Goal: Task Accomplishment & Management: Manage account settings

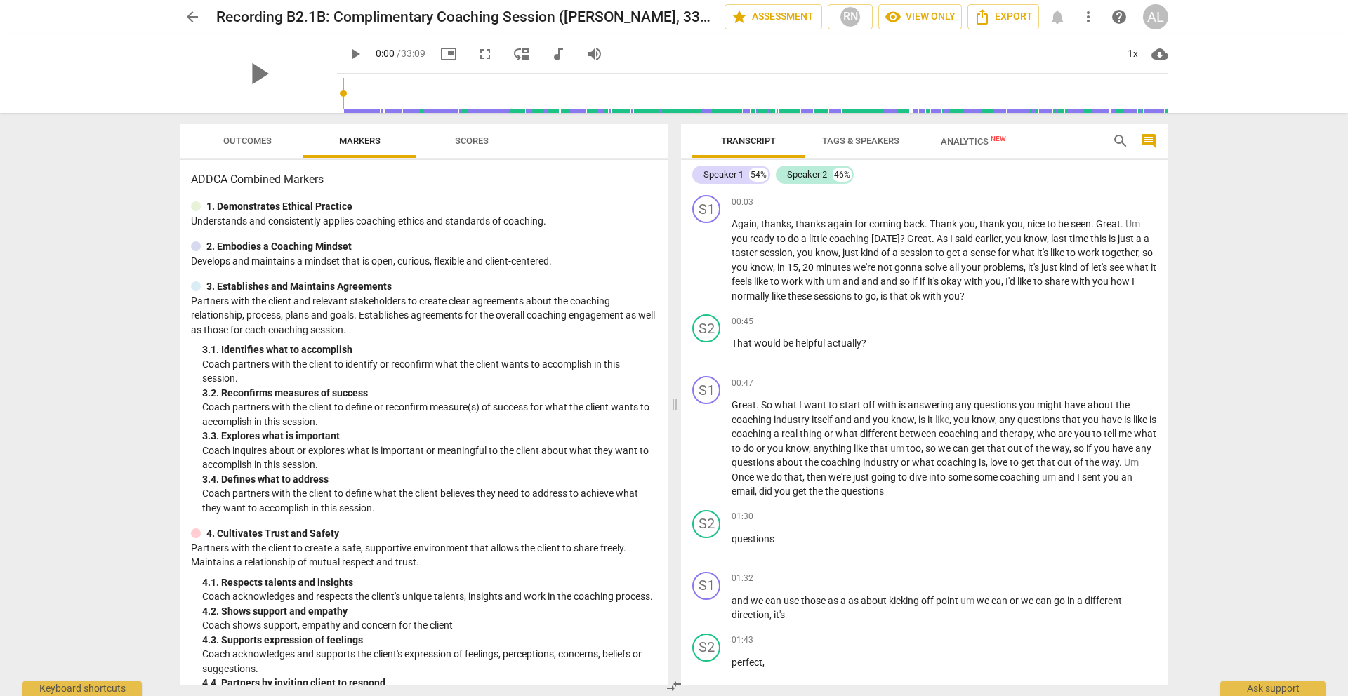
click at [1154, 19] on div "AL" at bounding box center [1155, 16] width 25 height 25
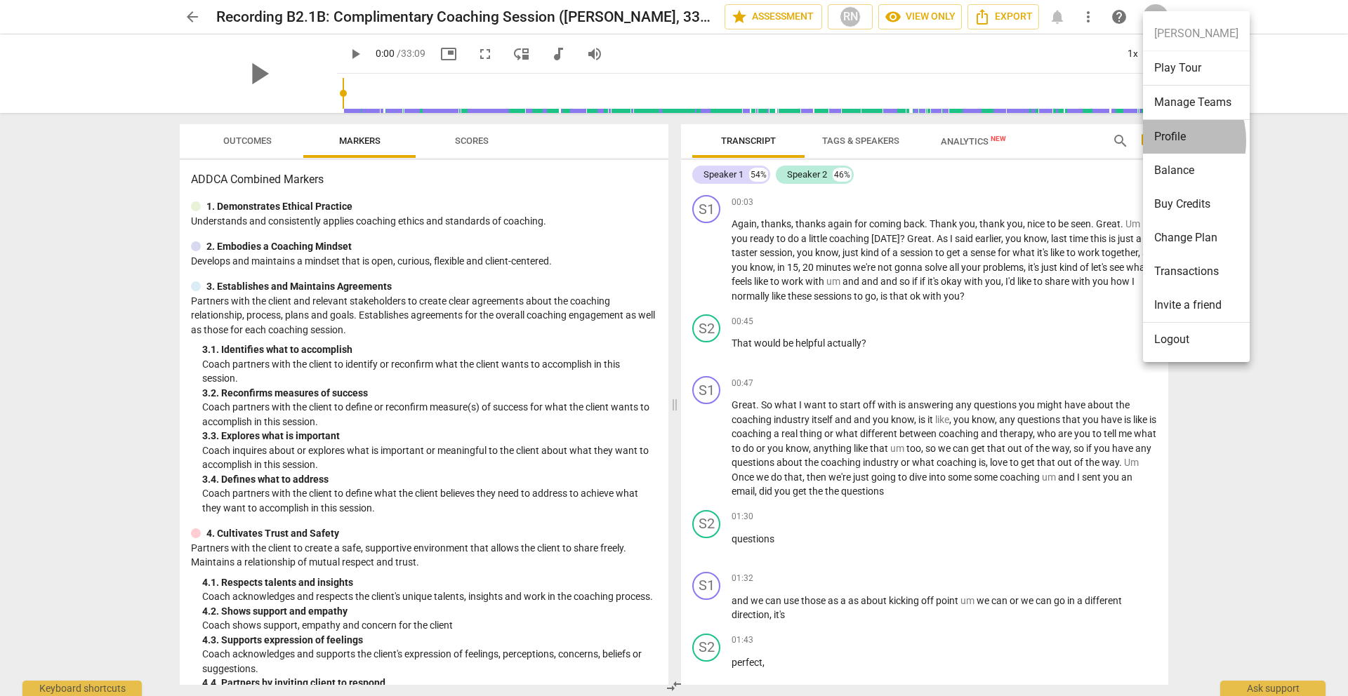
click at [1154, 140] on li "Profile" at bounding box center [1196, 137] width 107 height 34
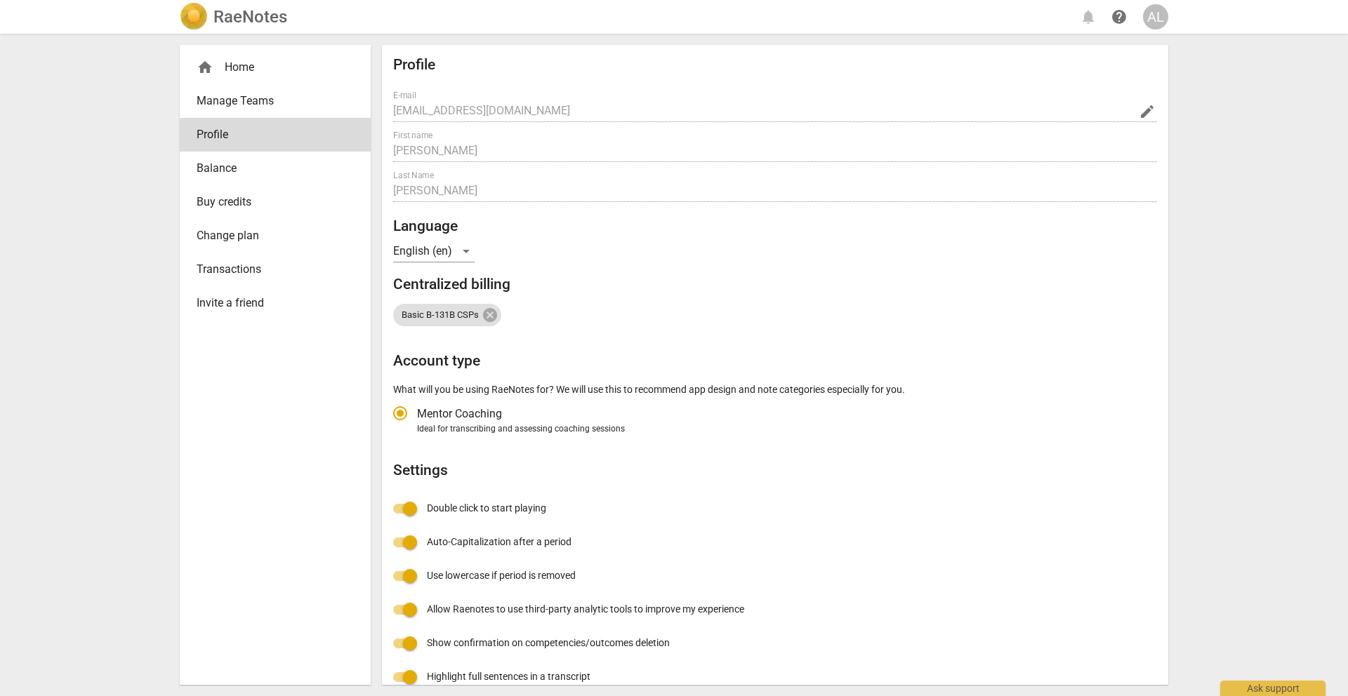
radio input "false"
click at [230, 15] on h2 "RaeNotes" at bounding box center [250, 17] width 74 height 20
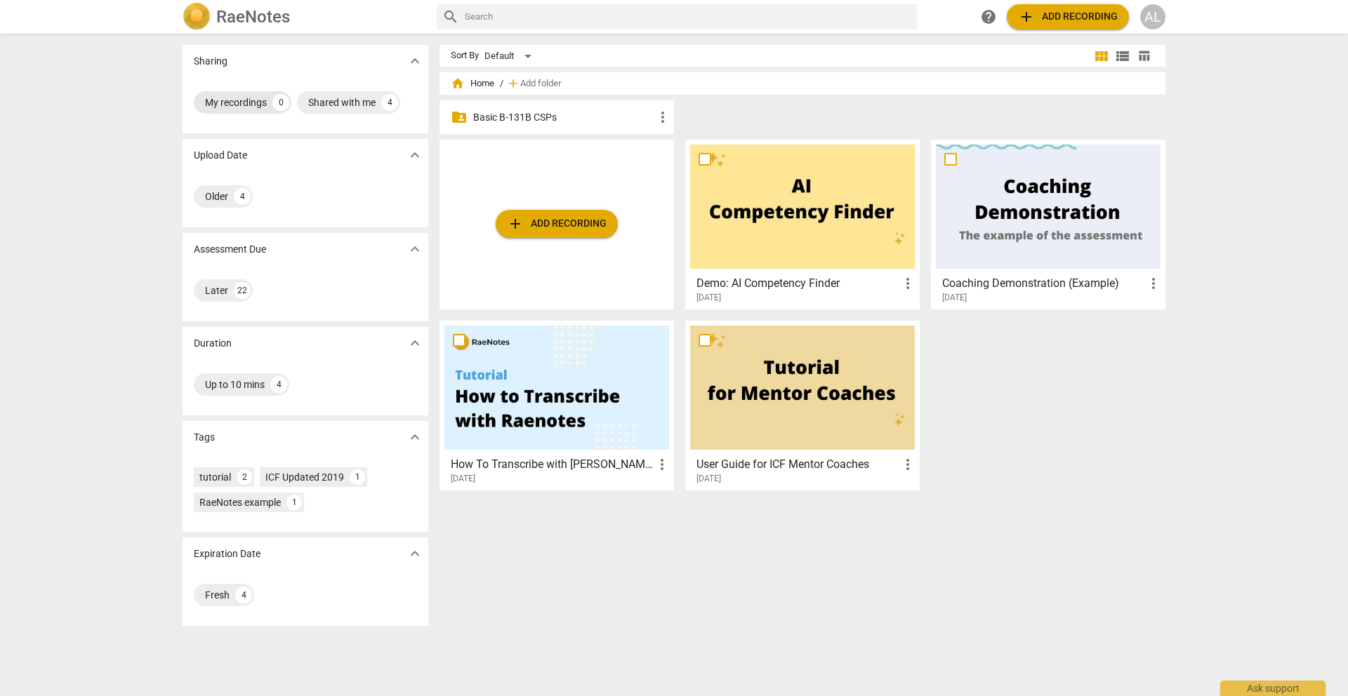
click at [250, 103] on div "My recordings" at bounding box center [236, 102] width 62 height 14
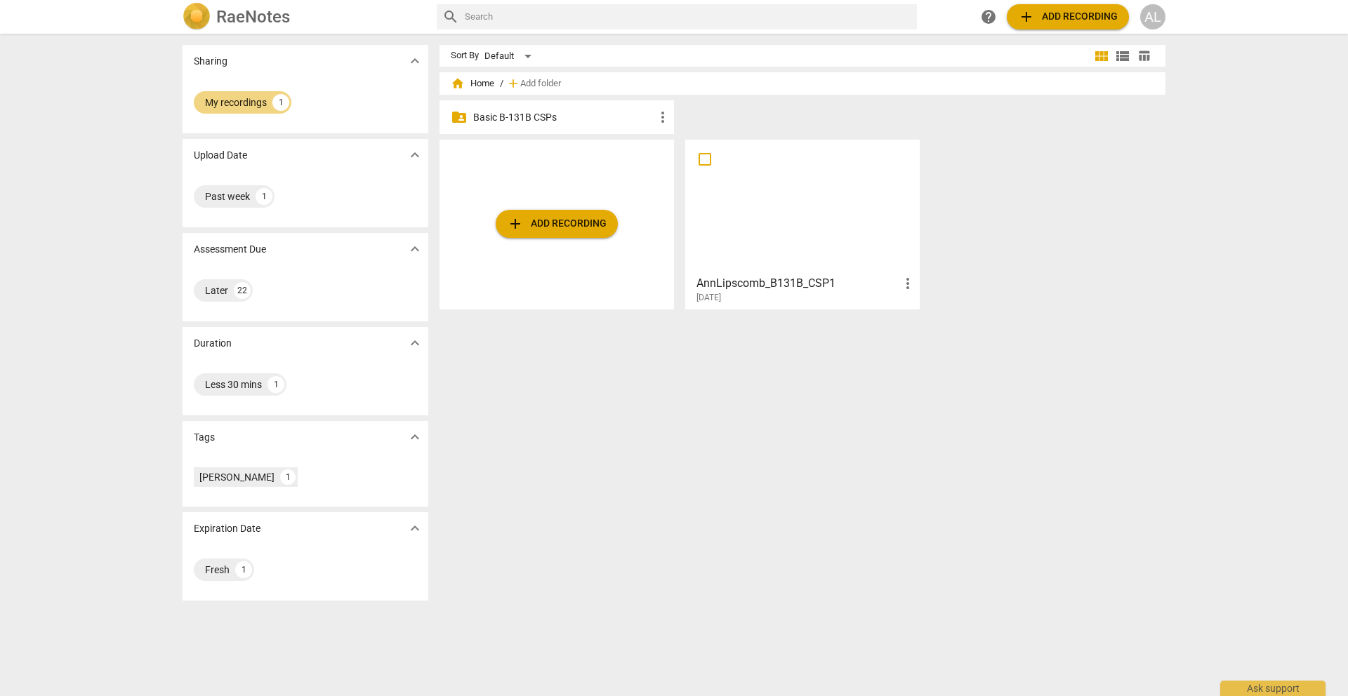
click at [820, 219] on div at bounding box center [802, 207] width 225 height 124
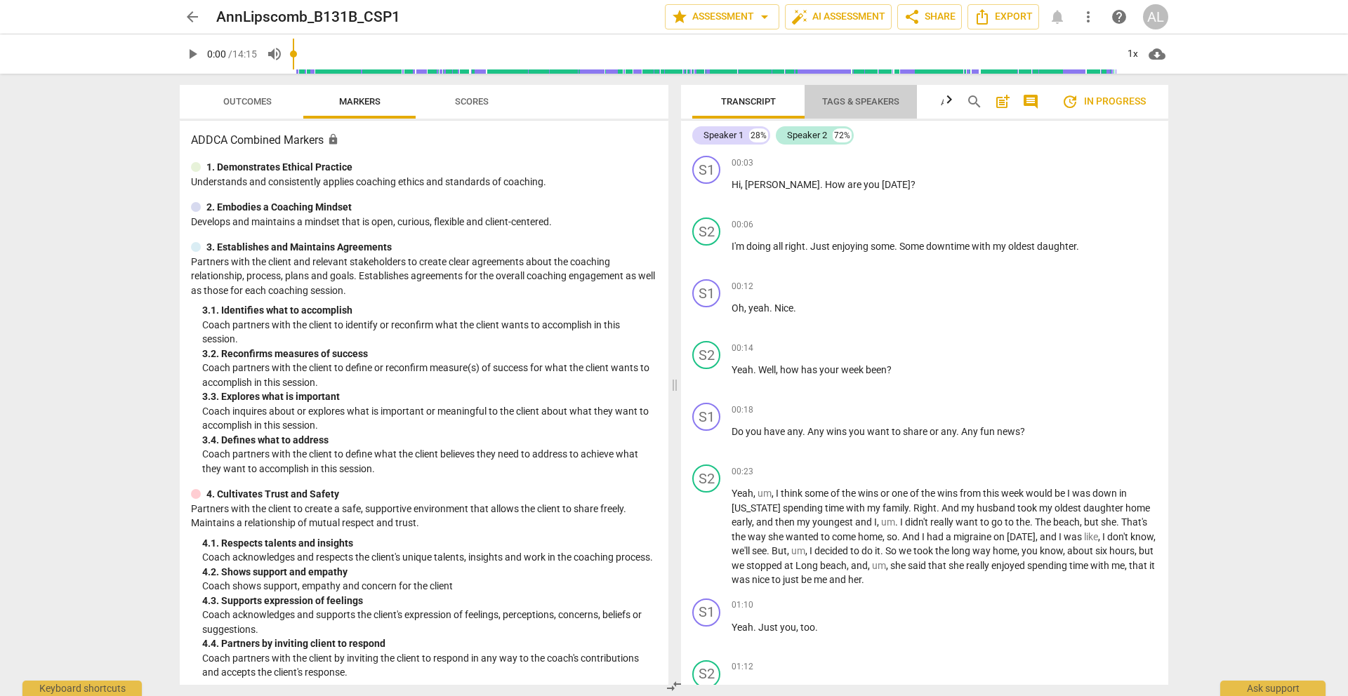
click at [891, 100] on span "Tags & Speakers" at bounding box center [860, 101] width 77 height 11
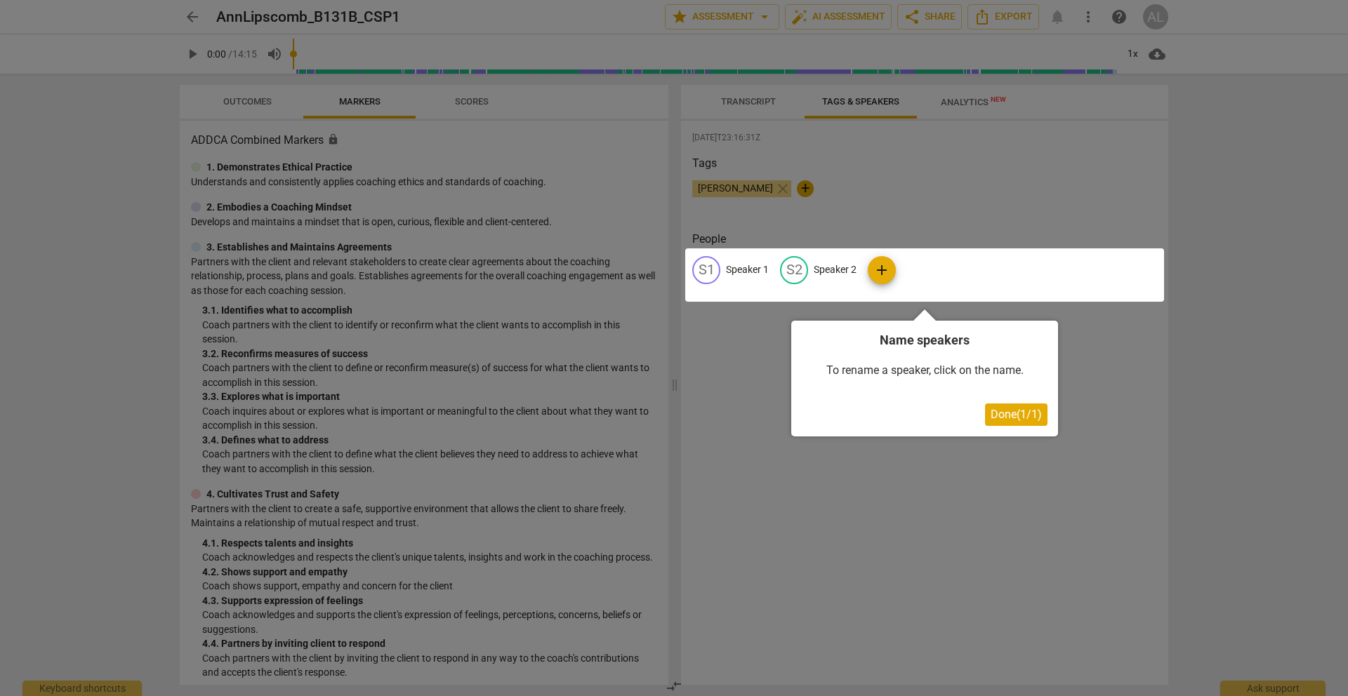
click at [976, 102] on div at bounding box center [674, 348] width 1348 height 696
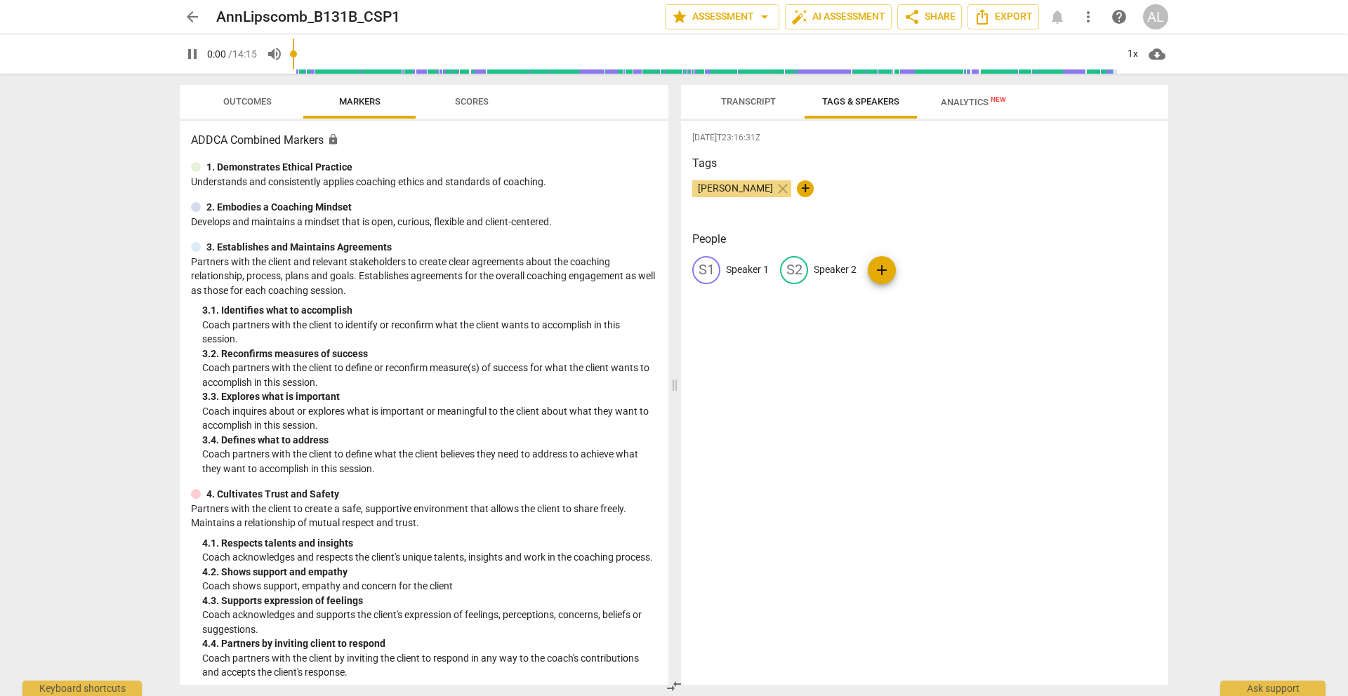
click at [976, 102] on span "Analytics New" at bounding box center [973, 102] width 65 height 11
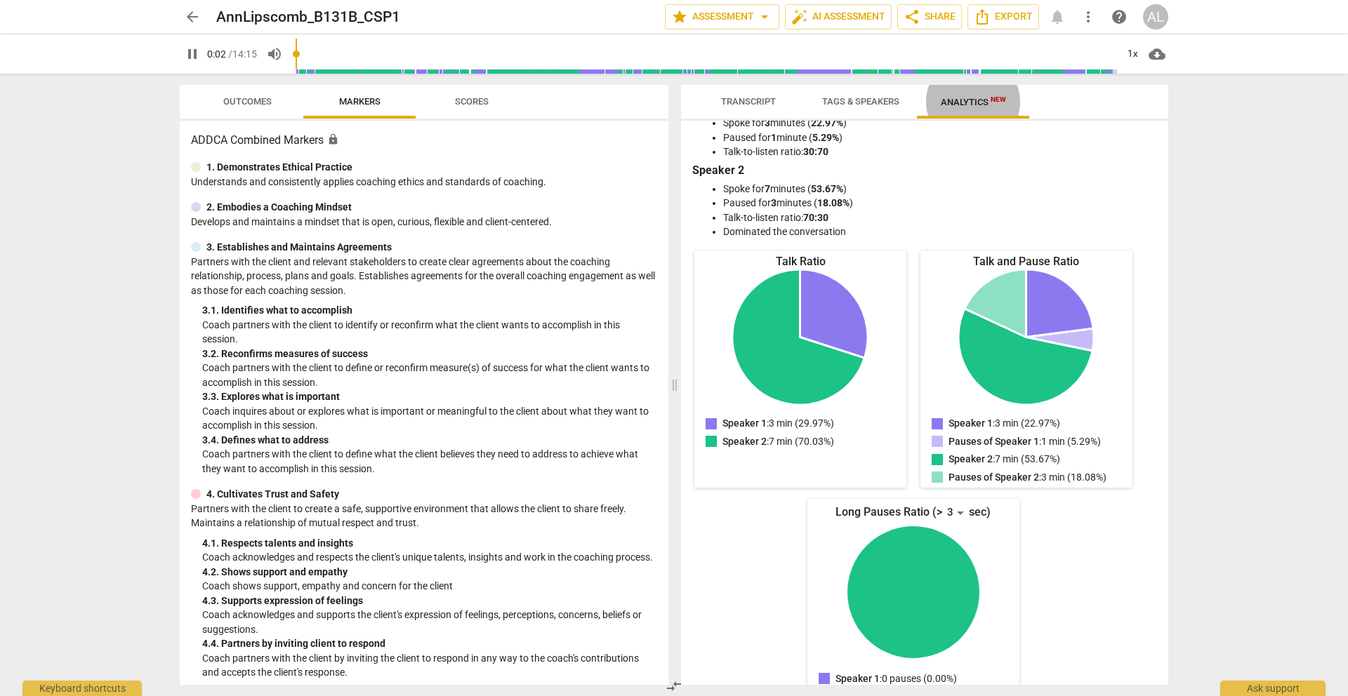
scroll to position [32, 0]
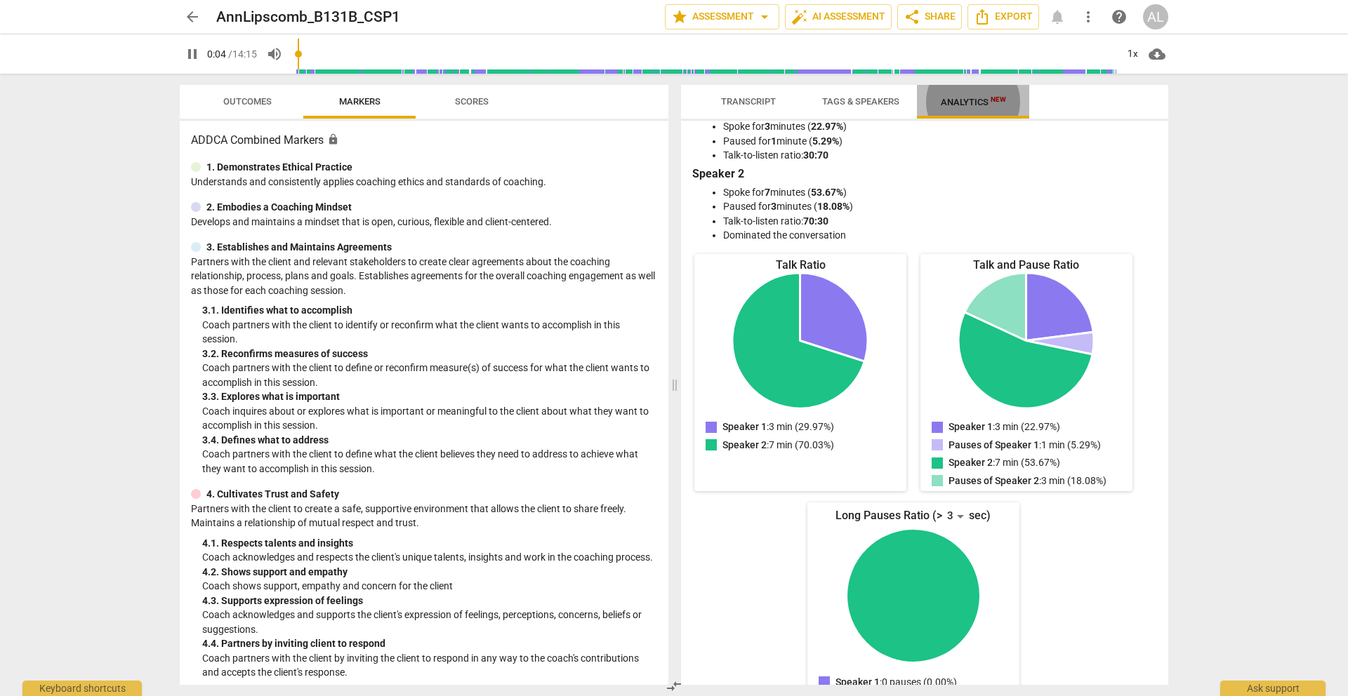
click at [961, 107] on span "Analytics New" at bounding box center [973, 101] width 99 height 21
type input "7"
click at [917, 85] on button "Analytics New" at bounding box center [973, 102] width 112 height 34
type input "7"
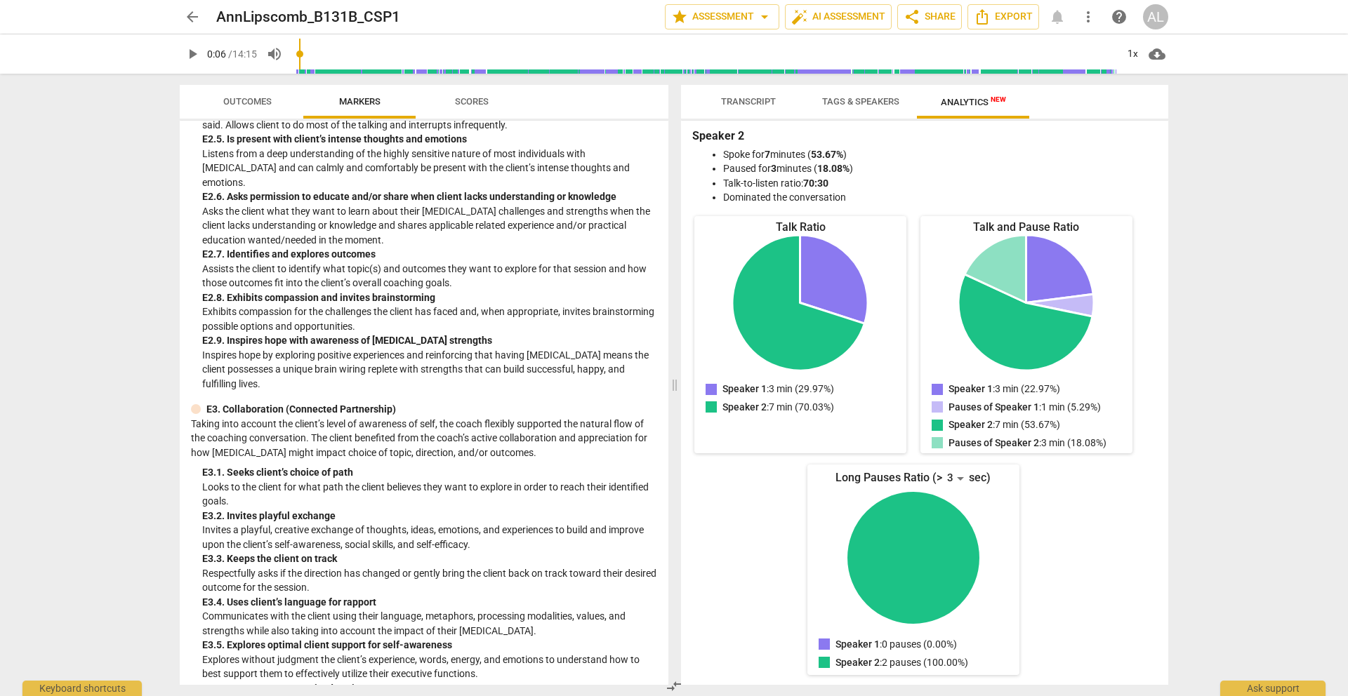
scroll to position [69, 0]
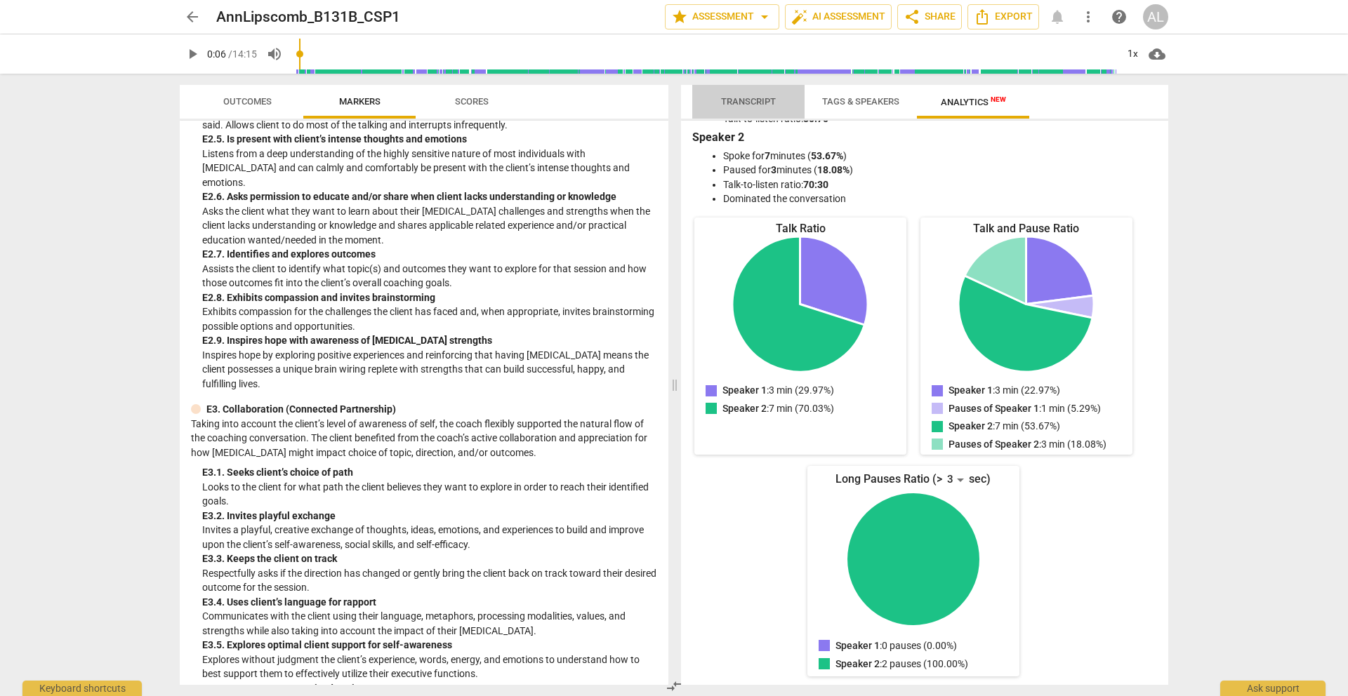
click at [741, 98] on span "Transcript" at bounding box center [748, 101] width 55 height 11
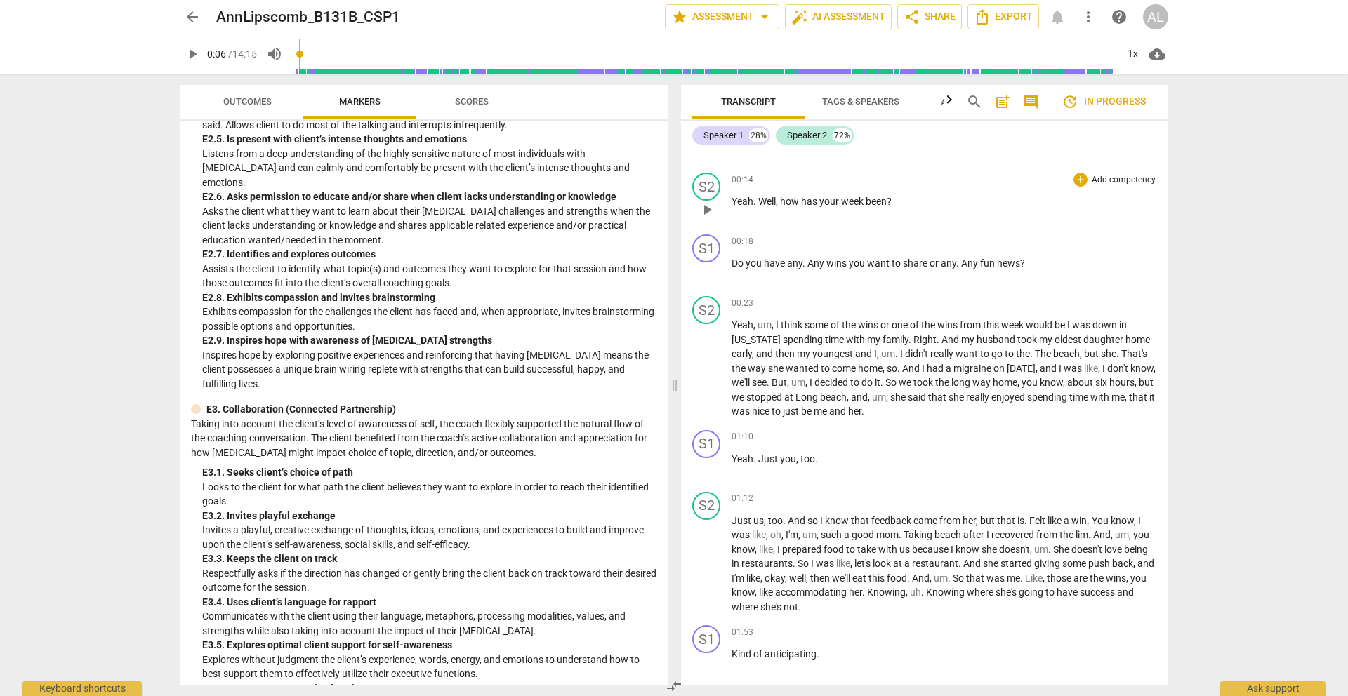
scroll to position [0, 0]
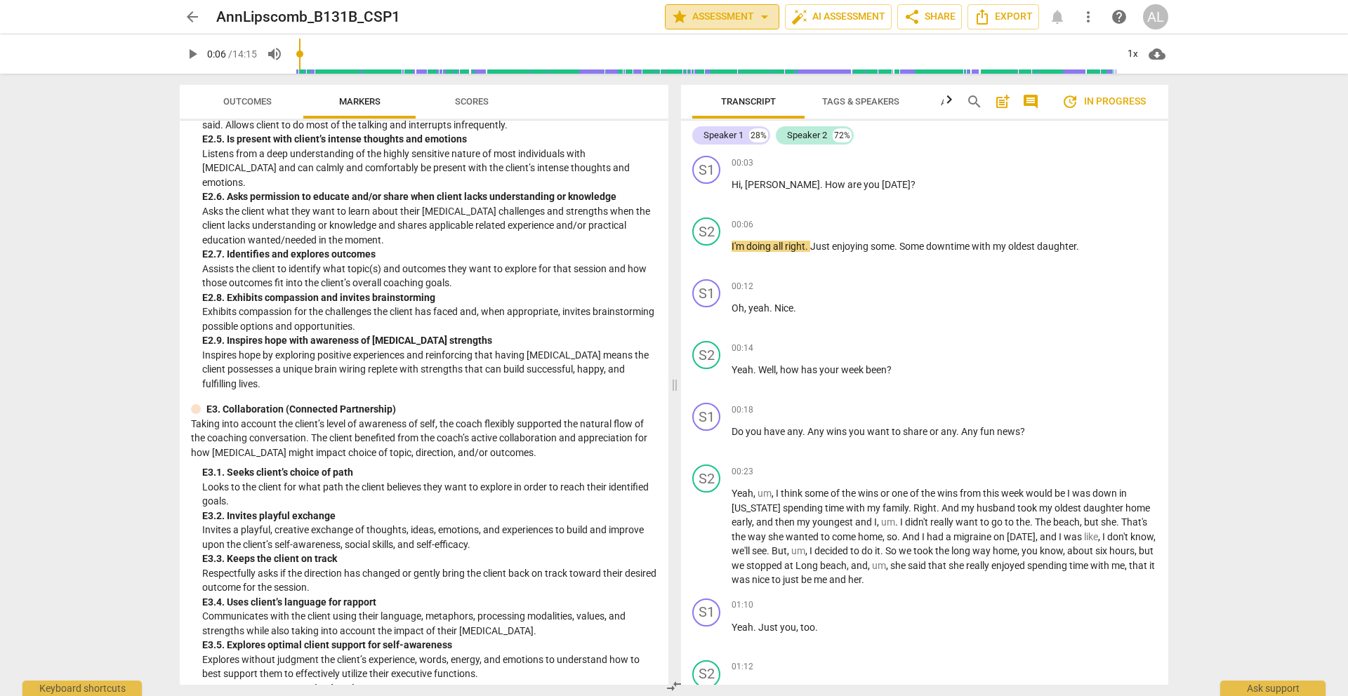
click at [761, 16] on span "arrow_drop_down" at bounding box center [764, 16] width 17 height 17
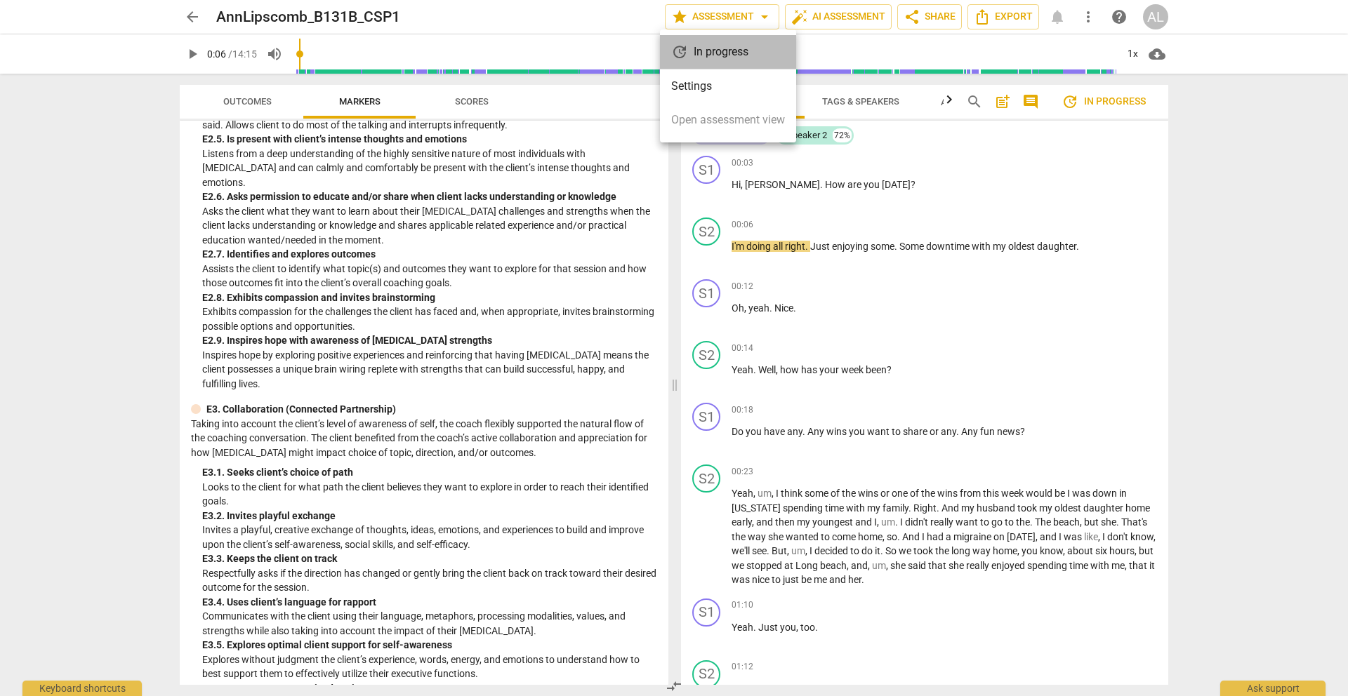
click at [729, 55] on div "update In progress" at bounding box center [728, 52] width 136 height 34
click at [190, 12] on div at bounding box center [674, 348] width 1348 height 696
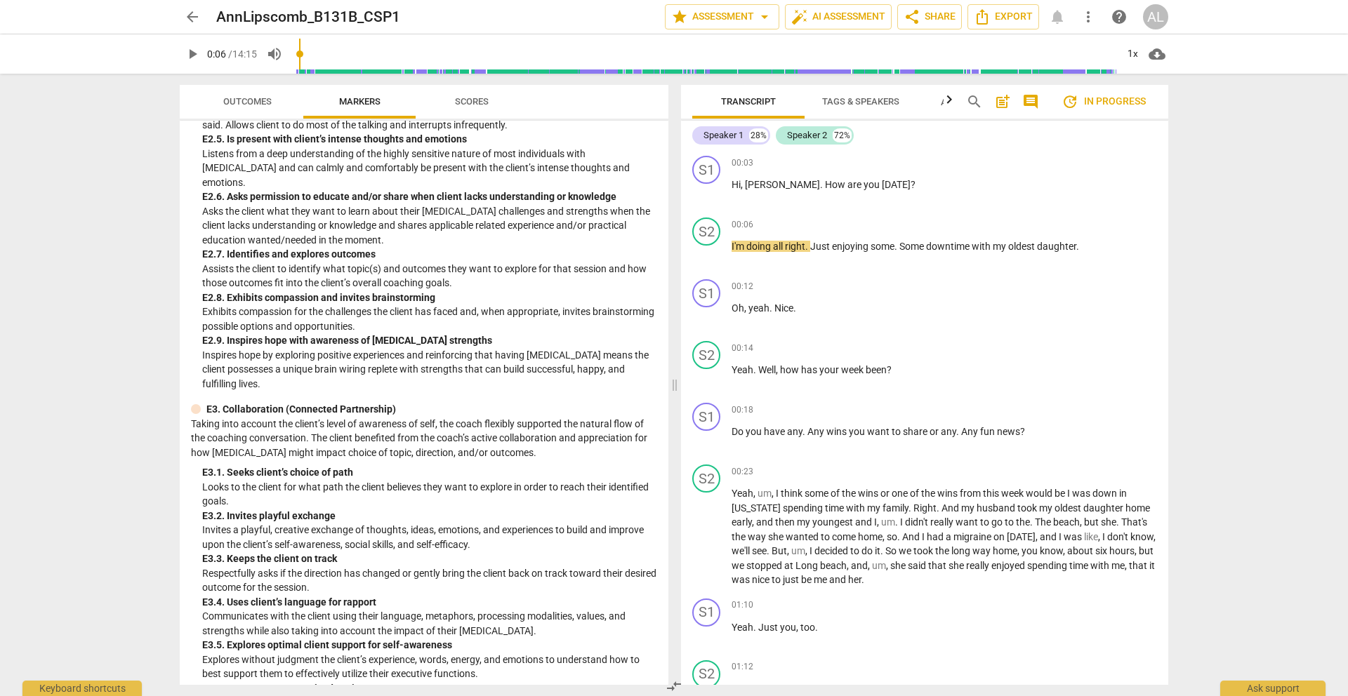
click at [190, 13] on span "arrow_back" at bounding box center [192, 16] width 17 height 17
